Goal: Find specific fact: Find specific fact

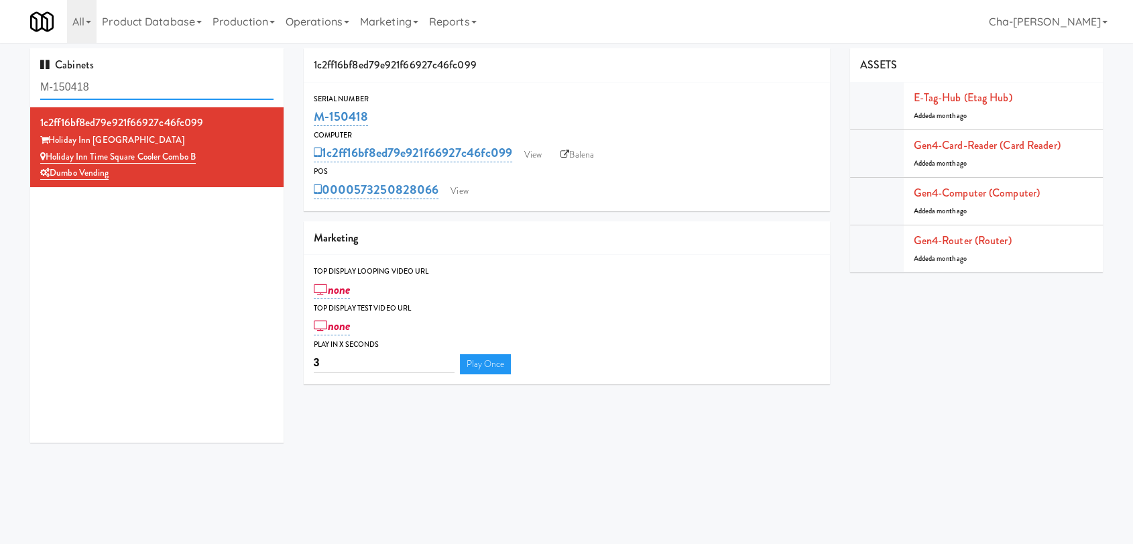
click at [139, 89] on input "M-150418" at bounding box center [156, 87] width 233 height 25
type input "t"
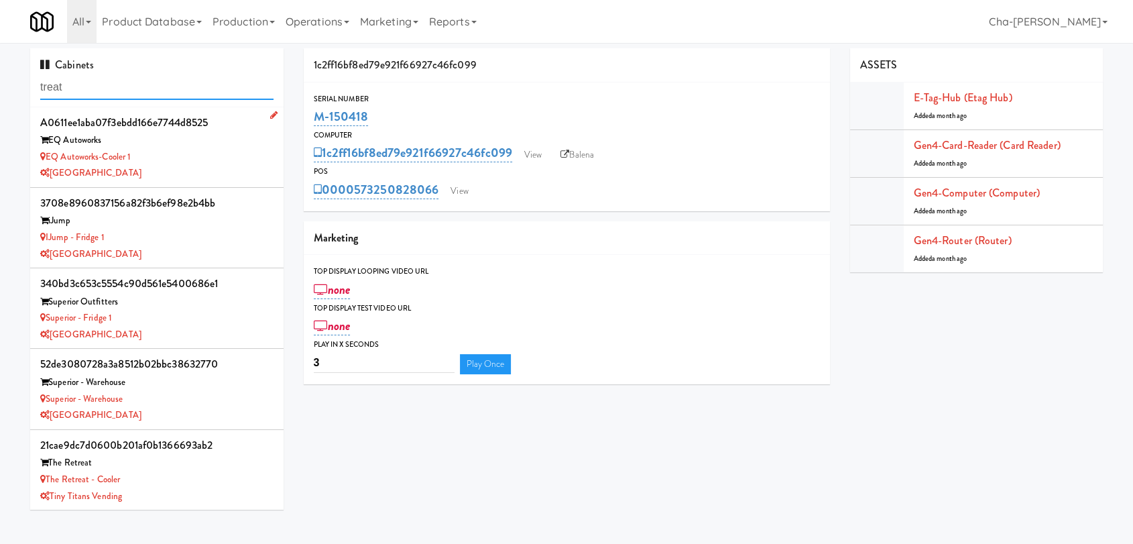
type input "treat"
click at [167, 158] on div "EQ Autoworks-Cooler 1" at bounding box center [156, 157] width 233 height 17
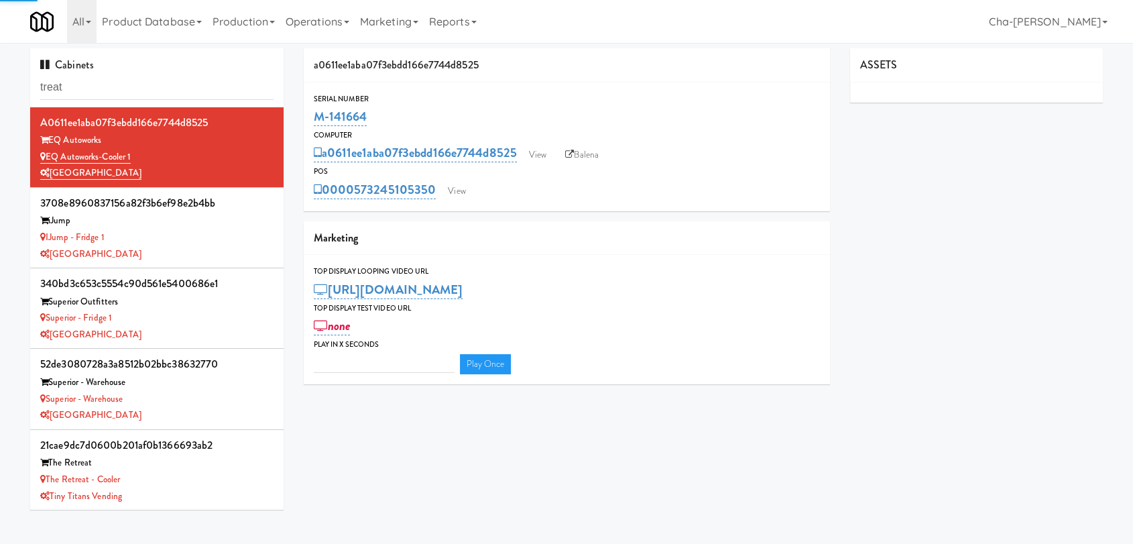
type input "3"
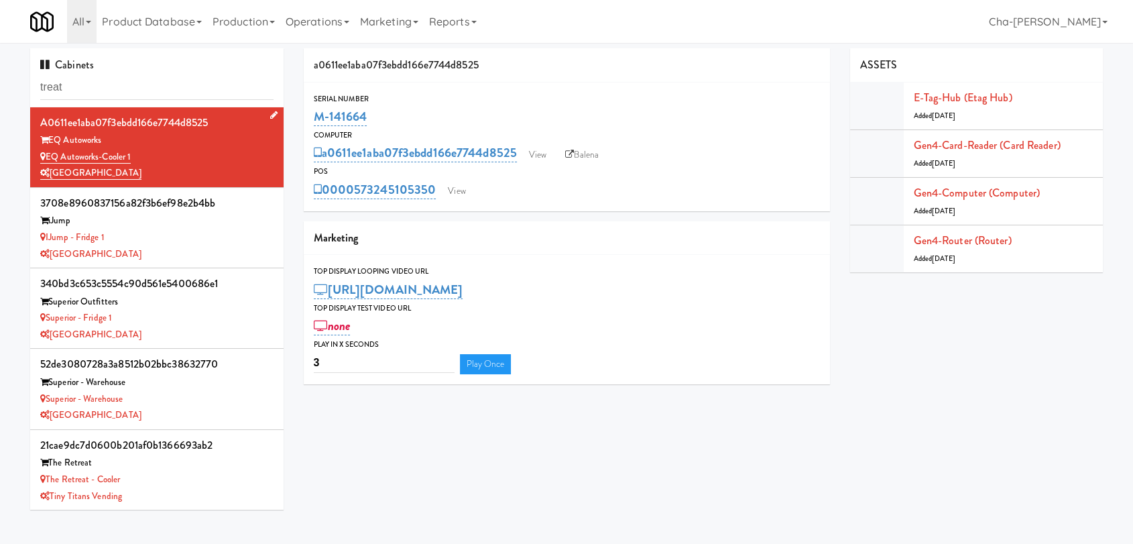
click at [182, 147] on div "EQ Autoworks" at bounding box center [156, 140] width 233 height 17
drag, startPoint x: 436, startPoint y: 193, endPoint x: 357, endPoint y: 193, distance: 79.1
click at [357, 193] on div "0000573245105350 View" at bounding box center [567, 189] width 506 height 23
copy link "573245105350"
